Goal: Contribute content

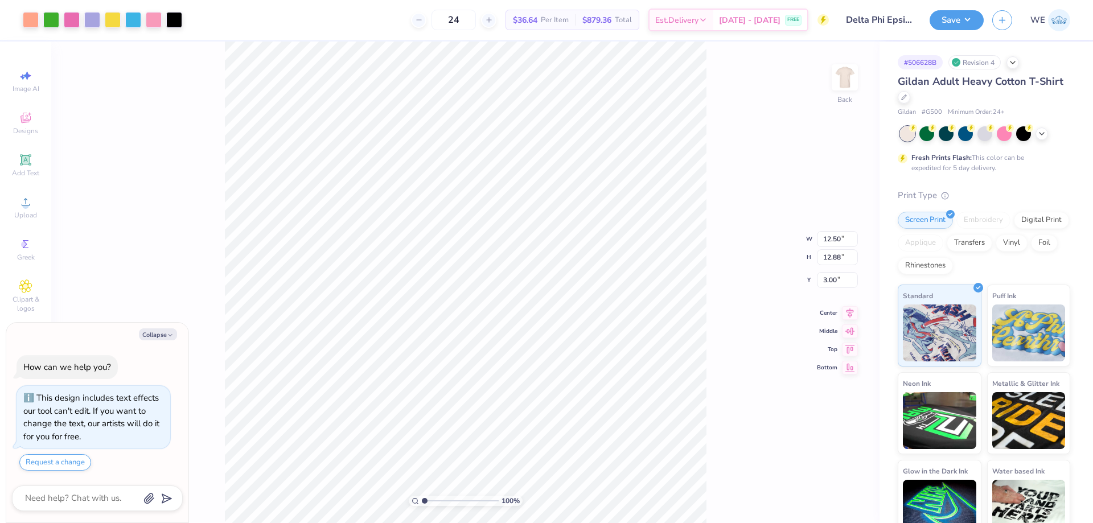
click at [180, 114] on div "100 % Back W 12.50 12.50 " H 12.88 12.88 " Y 3.00 3.00 " Center Middle Top Bott…" at bounding box center [465, 283] width 828 height 482
type textarea "x"
type input "1"
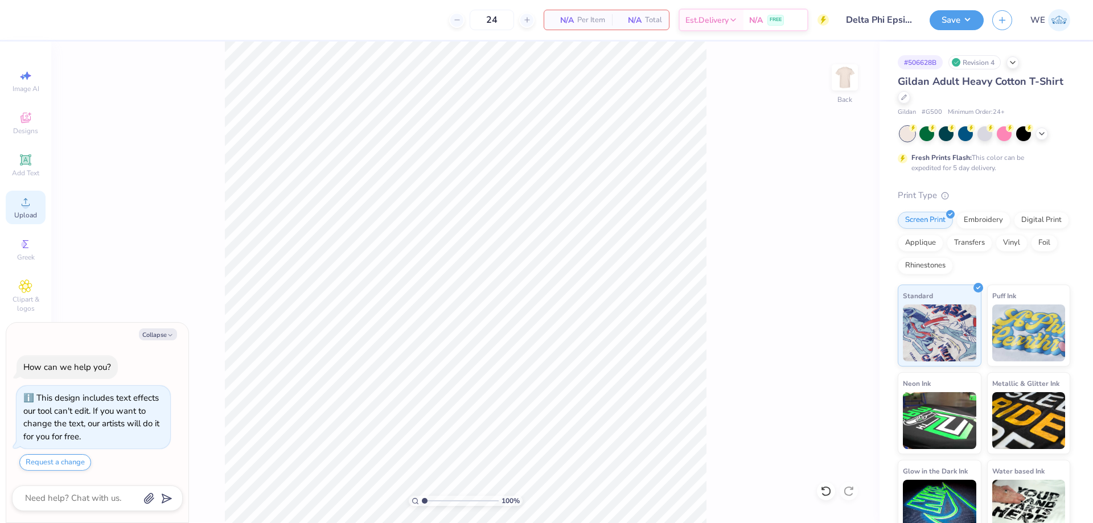
click at [28, 205] on icon at bounding box center [26, 202] width 8 height 8
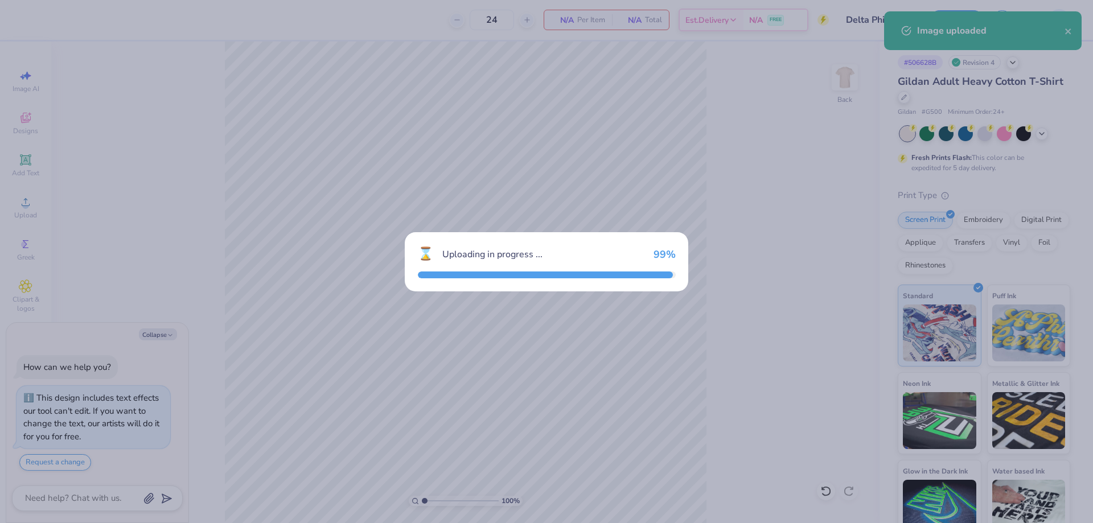
type textarea "x"
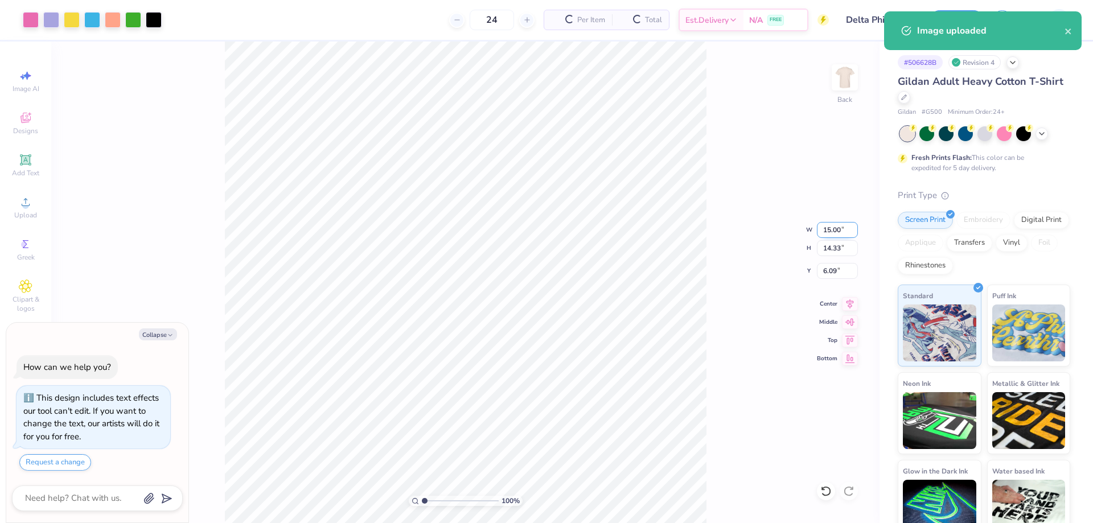
click at [840, 232] on input "15.00" at bounding box center [837, 230] width 41 height 16
type input "12.5"
type textarea "x"
type input "12.50"
type input "11.94"
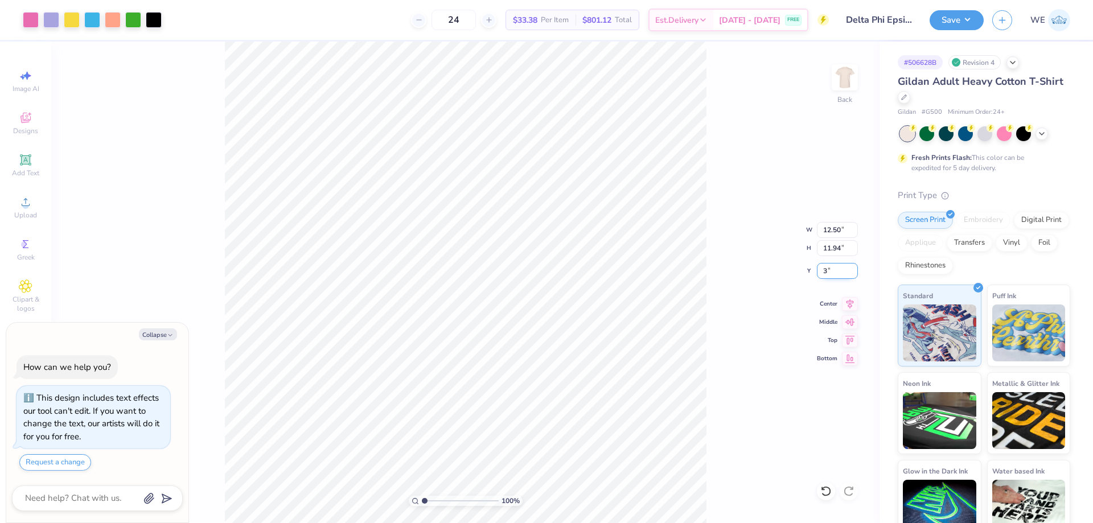
type input "3"
type textarea "x"
type input "3.00"
click at [951, 13] on button "Save" at bounding box center [957, 19] width 54 height 20
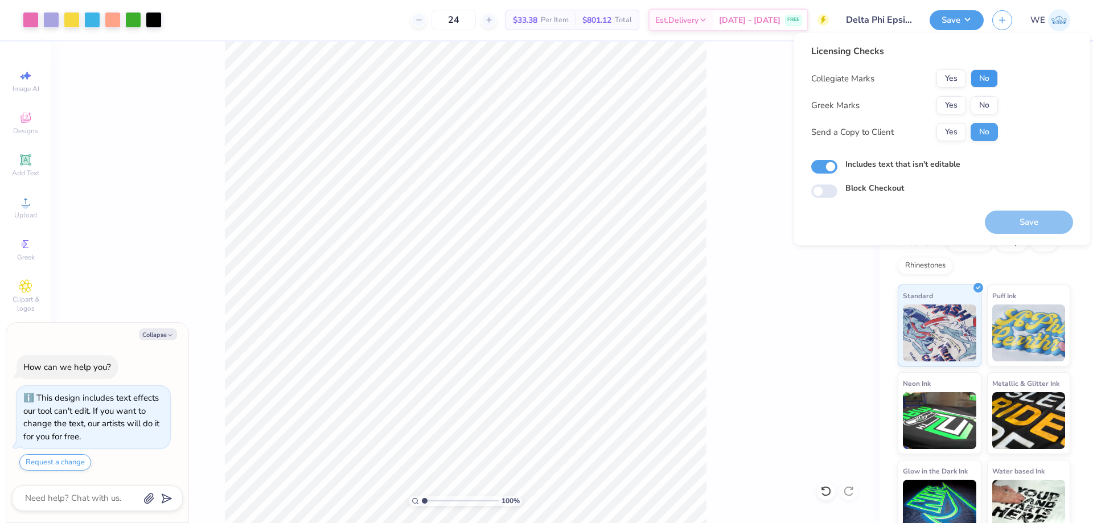
click at [981, 77] on button "No" at bounding box center [984, 78] width 27 height 18
click at [950, 102] on button "Yes" at bounding box center [951, 105] width 30 height 18
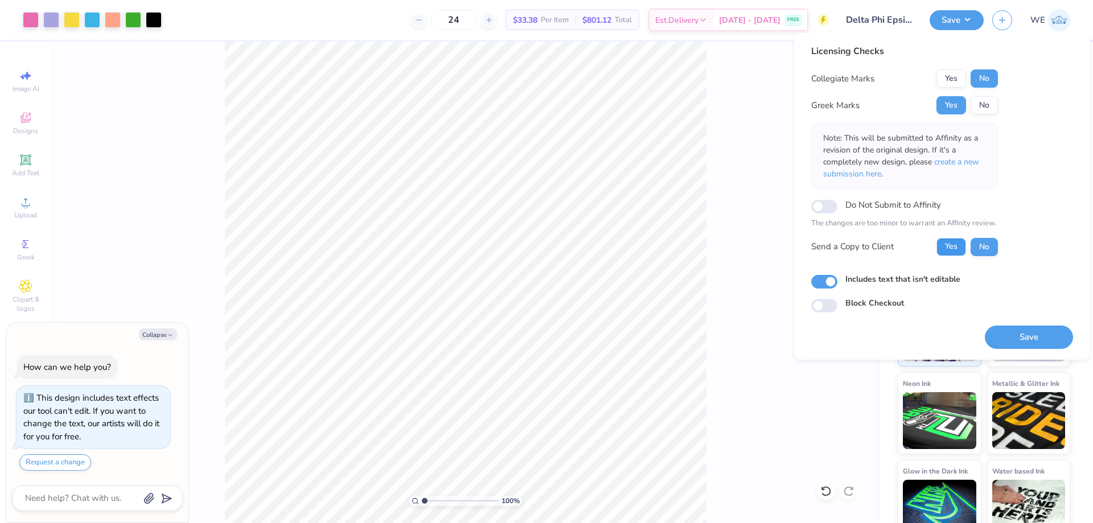
click at [957, 250] on button "Yes" at bounding box center [951, 247] width 30 height 18
click at [965, 161] on span "create a new submission here" at bounding box center [901, 168] width 156 height 23
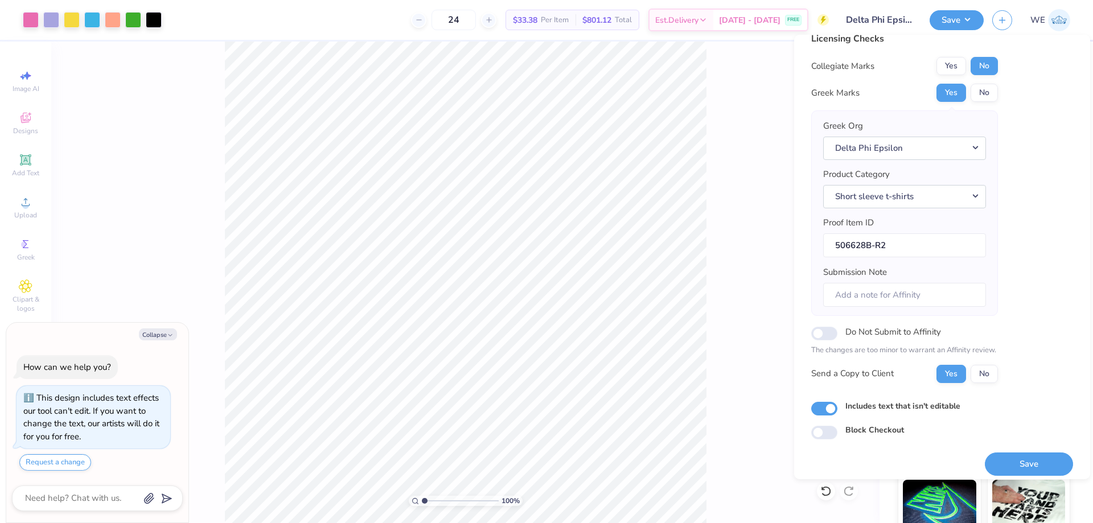
scroll to position [22, 0]
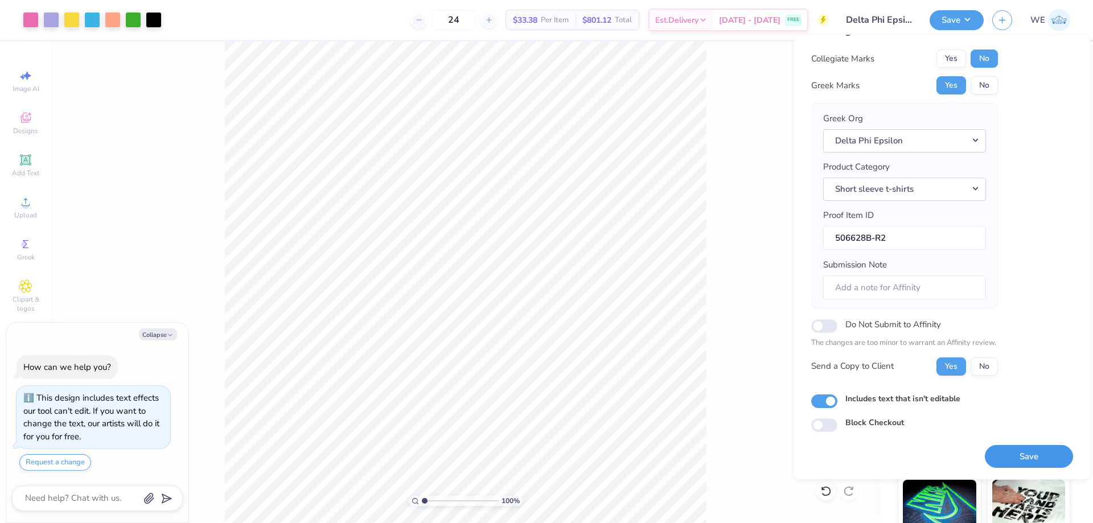
click at [994, 460] on button "Save" at bounding box center [1029, 456] width 88 height 23
type textarea "x"
